Goal: Check status

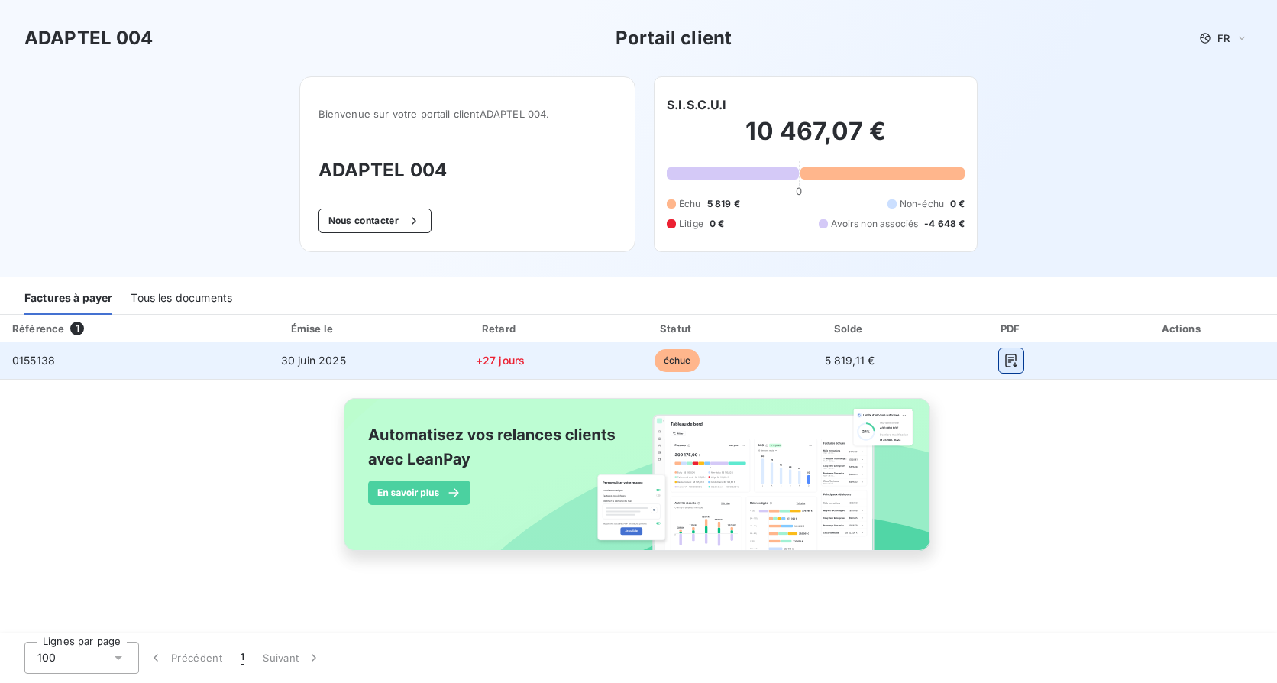
click at [1008, 361] on icon "button" at bounding box center [1011, 361] width 11 height 14
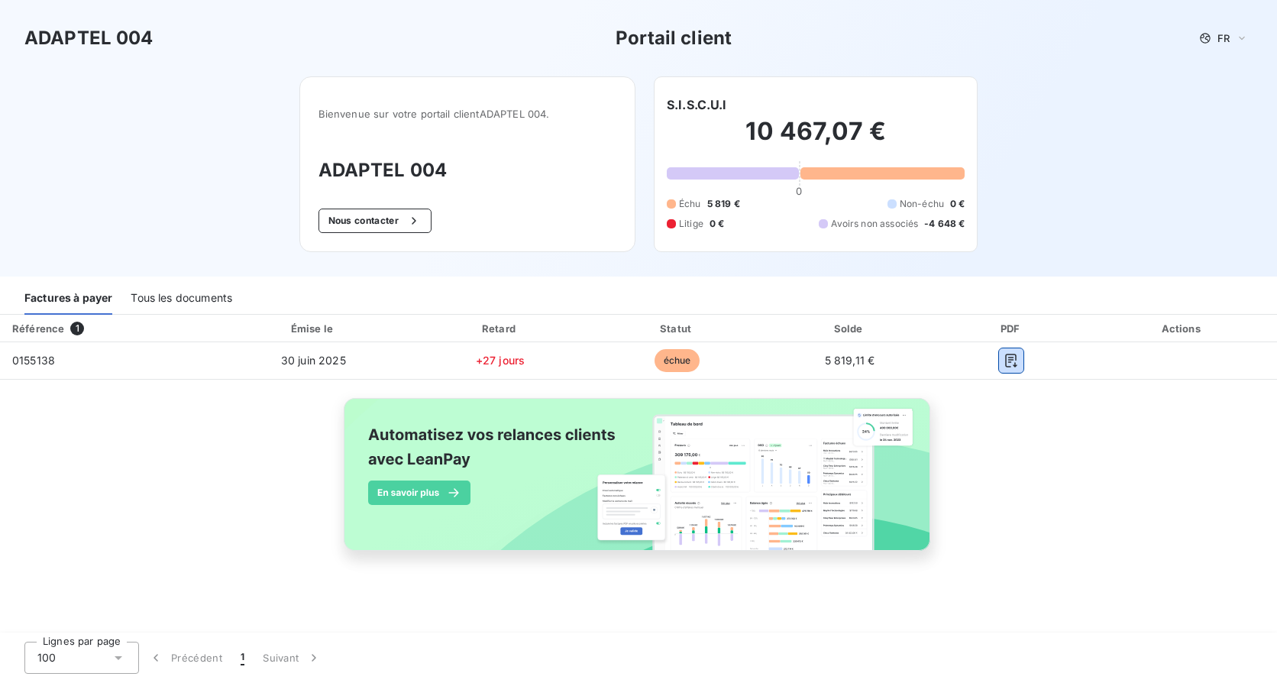
click at [215, 300] on div "Tous les documents" at bounding box center [182, 299] width 102 height 32
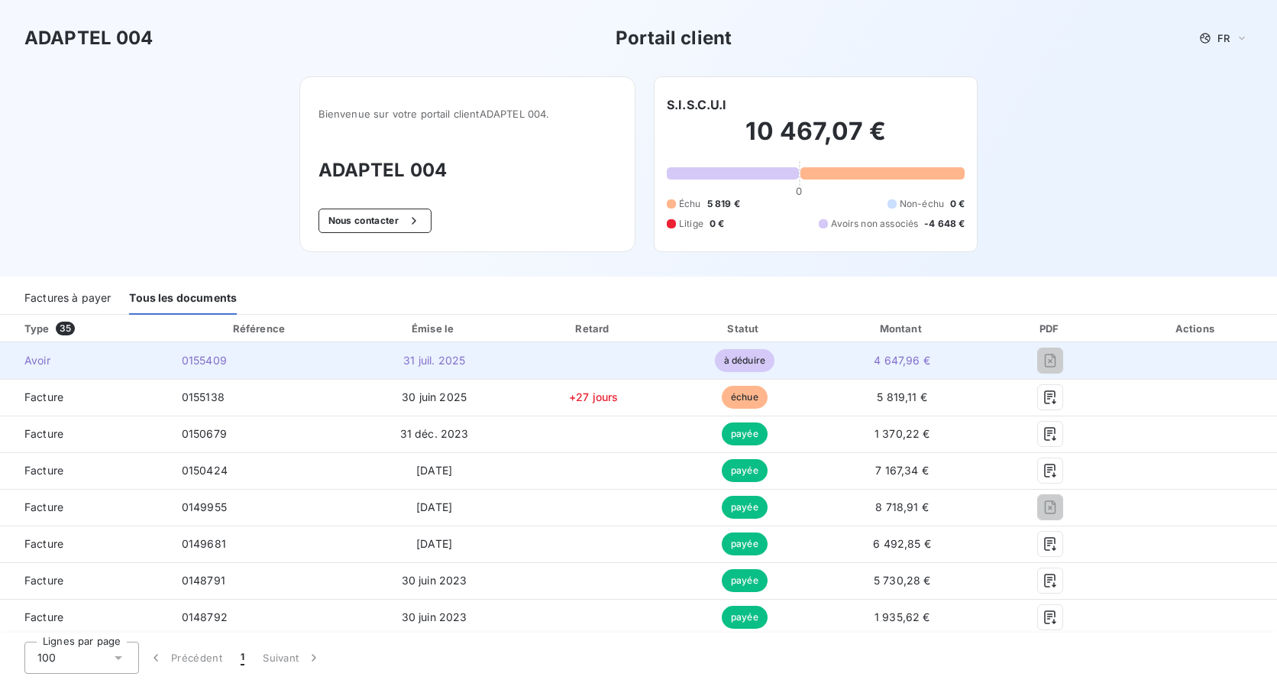
click at [247, 363] on td "0155409" at bounding box center [261, 360] width 182 height 37
click at [60, 360] on span "Avoir" at bounding box center [84, 360] width 145 height 15
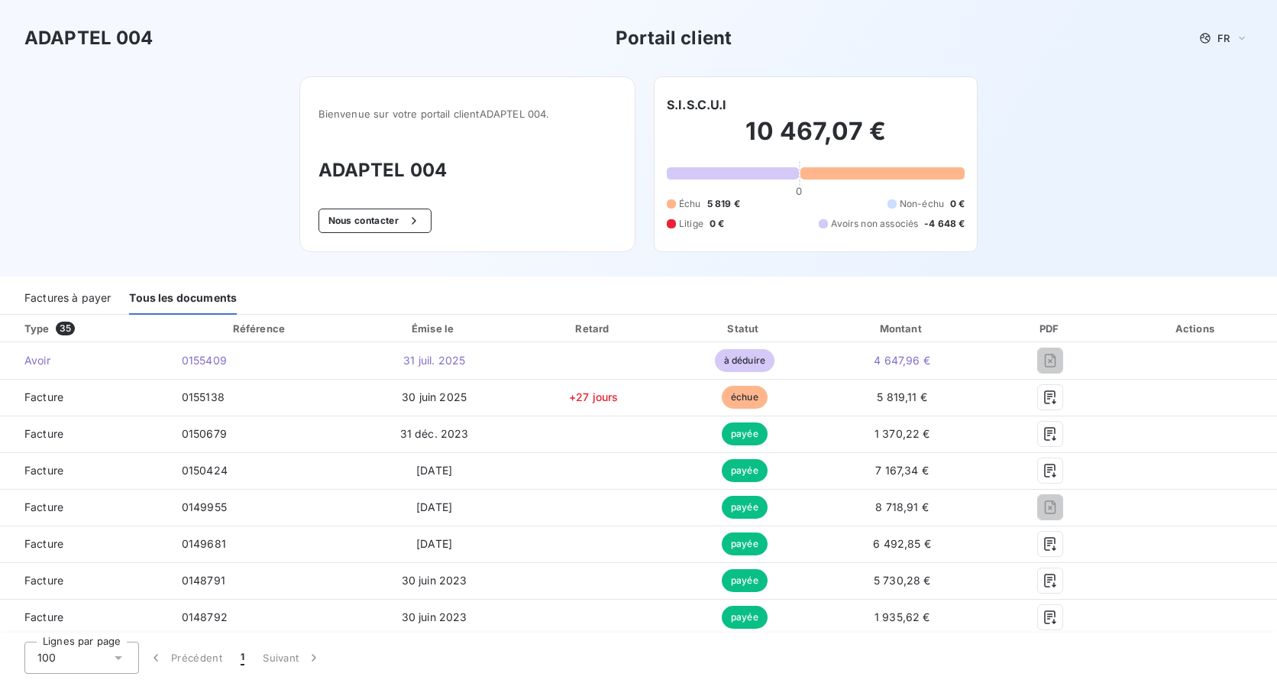
click at [941, 221] on span "-4 648 €" at bounding box center [944, 224] width 40 height 14
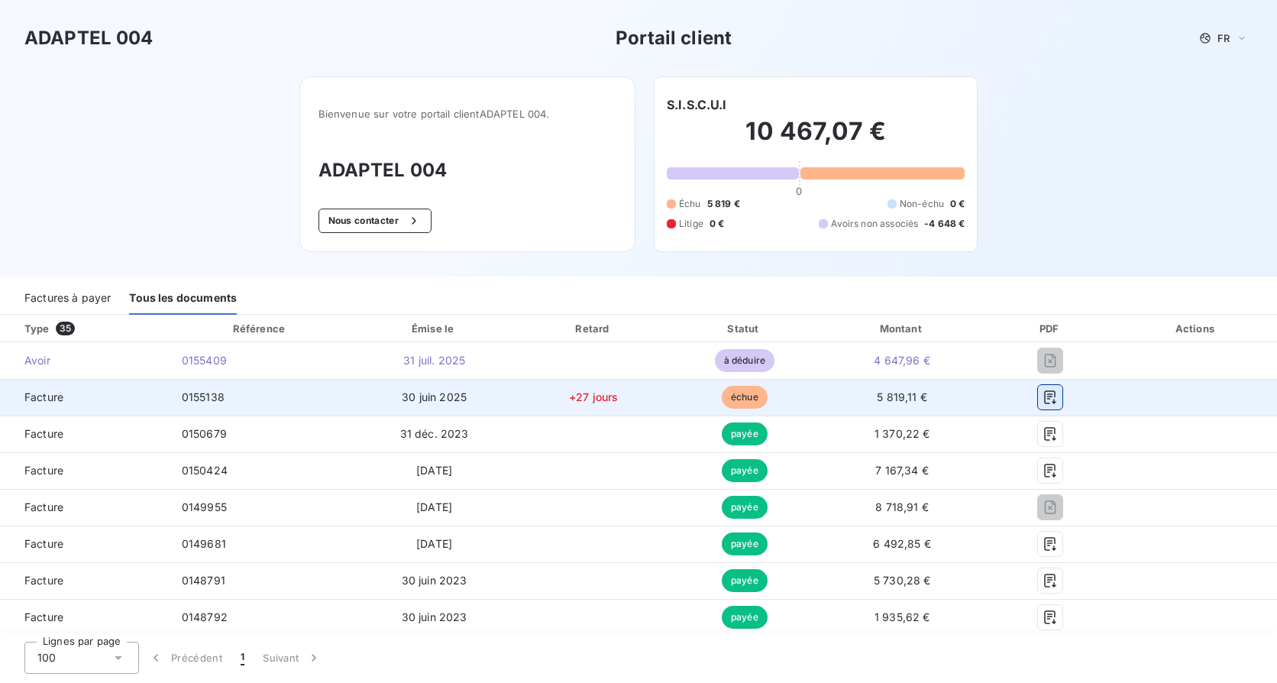
click at [1045, 396] on icon "button" at bounding box center [1050, 397] width 11 height 14
click at [1045, 399] on icon "button" at bounding box center [1050, 397] width 11 height 14
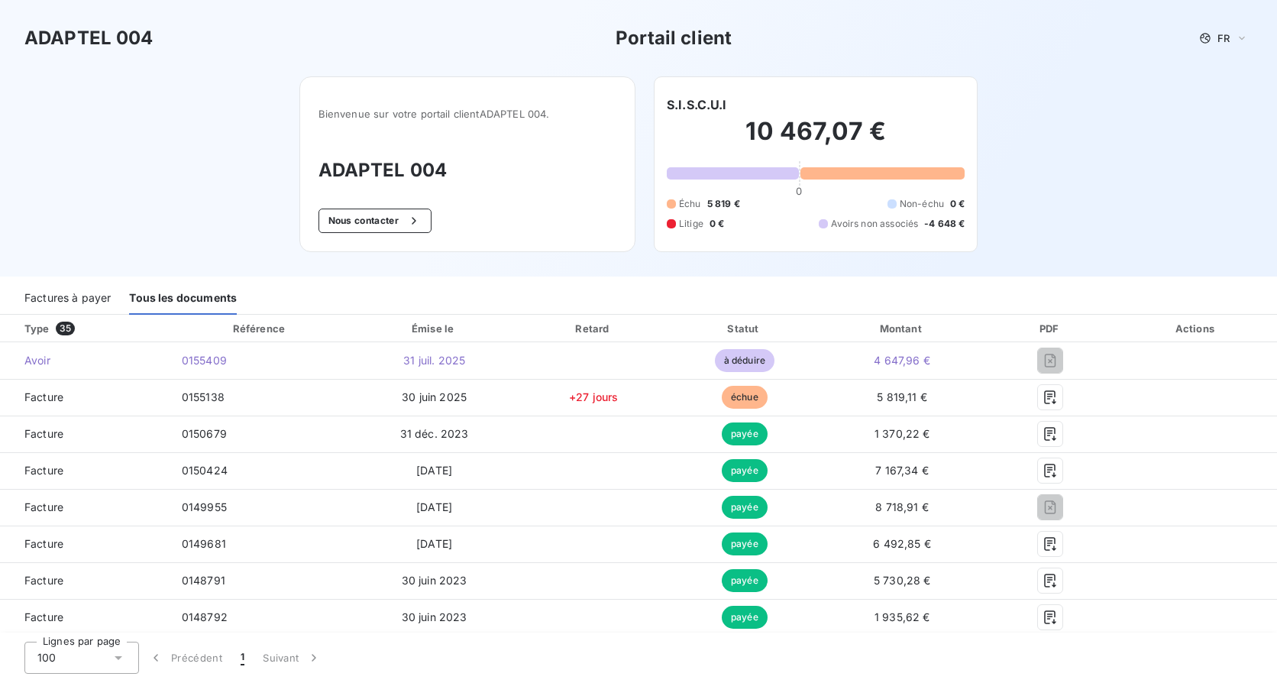
click at [319, 24] on div "ADAPTEL 004 Portail client FR" at bounding box center [638, 37] width 1228 height 27
drag, startPoint x: 1211, startPoint y: 3, endPoint x: 808, endPoint y: 21, distance: 403.6
click at [805, 15] on div "ADAPTEL 004 Portail client FR" at bounding box center [638, 38] width 1277 height 76
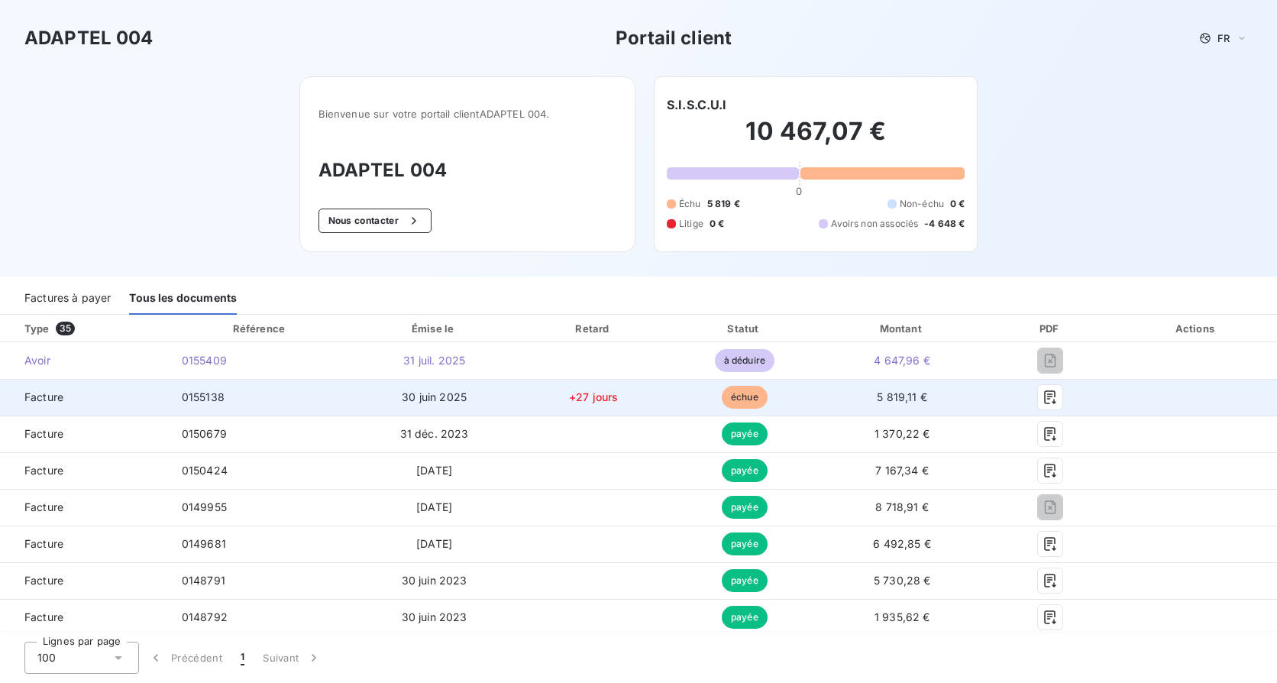
click at [1038, 409] on td at bounding box center [1050, 397] width 131 height 37
click at [1042, 399] on icon "button" at bounding box center [1049, 396] width 15 height 15
